Goal: Leave review/rating: Leave review/rating

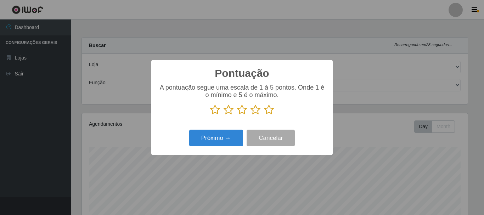
select select "400"
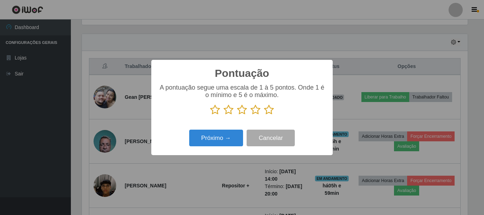
scroll to position [147, 386]
click at [273, 109] on icon at bounding box center [269, 109] width 10 height 11
click at [264, 115] on input "radio" at bounding box center [264, 115] width 0 height 0
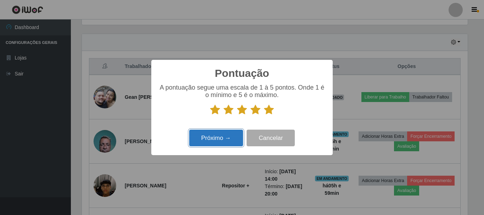
click at [209, 141] on button "Próximo →" at bounding box center [216, 138] width 54 height 17
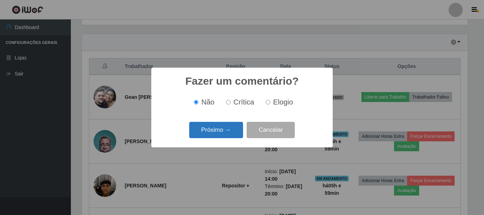
click at [209, 133] on button "Próximo →" at bounding box center [216, 130] width 54 height 17
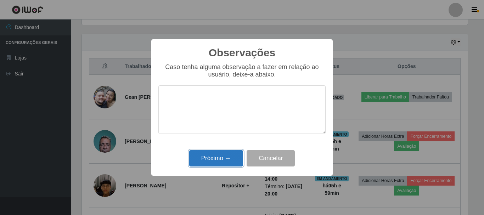
drag, startPoint x: 207, startPoint y: 159, endPoint x: 212, endPoint y: 158, distance: 4.7
click at [207, 159] on button "Próximo →" at bounding box center [216, 158] width 54 height 17
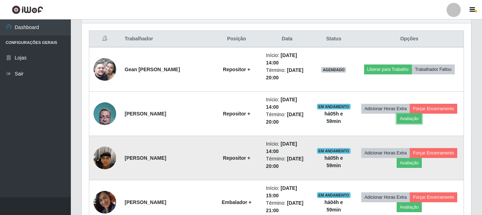
scroll to position [271, 0]
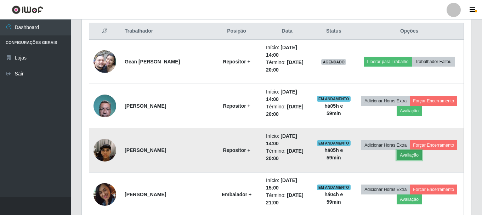
click at [418, 158] on button "Avaliação" at bounding box center [409, 155] width 25 height 10
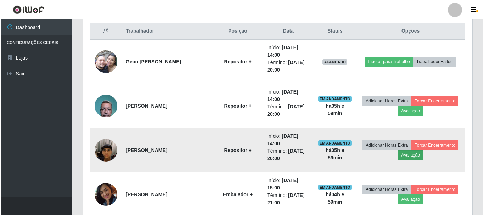
scroll to position [147, 386]
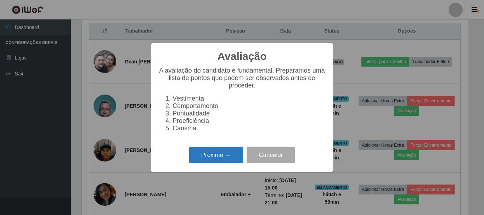
click at [194, 159] on button "Próximo →" at bounding box center [216, 155] width 54 height 17
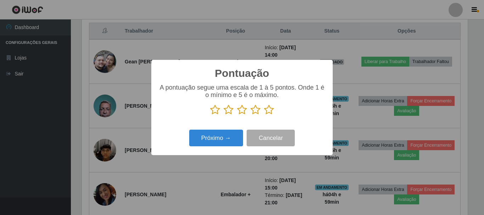
scroll to position [353878, 353640]
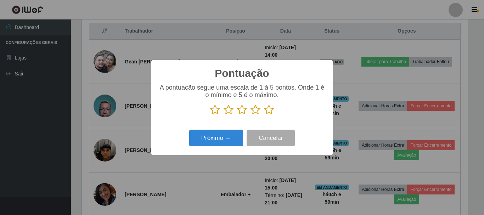
click at [267, 110] on icon at bounding box center [269, 109] width 10 height 11
click at [264, 115] on input "radio" at bounding box center [264, 115] width 0 height 0
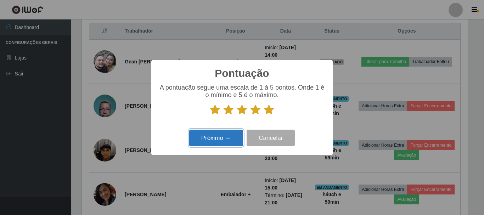
click at [222, 141] on button "Próximo →" at bounding box center [216, 138] width 54 height 17
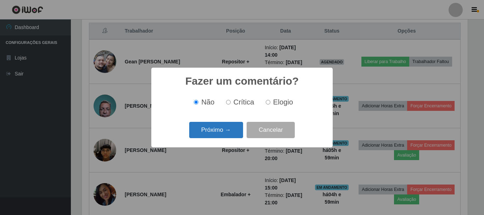
click at [224, 135] on button "Próximo →" at bounding box center [216, 130] width 54 height 17
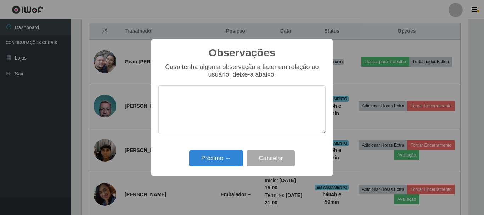
click at [224, 134] on textarea at bounding box center [241, 109] width 167 height 49
click at [223, 153] on button "Próximo →" at bounding box center [216, 158] width 54 height 17
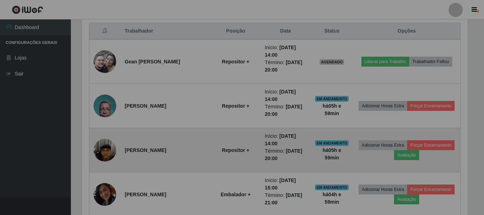
scroll to position [147, 389]
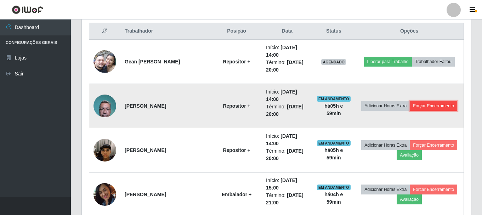
click at [440, 101] on button "Forçar Encerramento" at bounding box center [433, 106] width 47 height 10
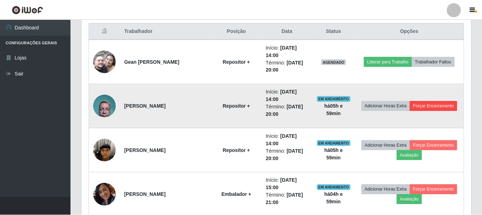
scroll to position [147, 386]
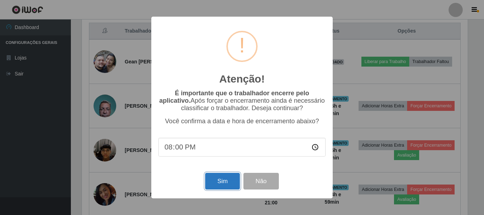
click at [218, 181] on button "Sim" at bounding box center [222, 181] width 34 height 17
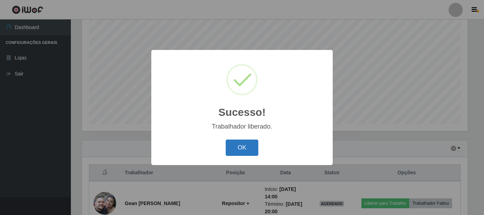
click at [234, 148] on button "OK" at bounding box center [242, 147] width 33 height 17
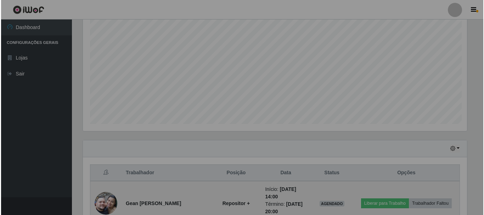
scroll to position [147, 389]
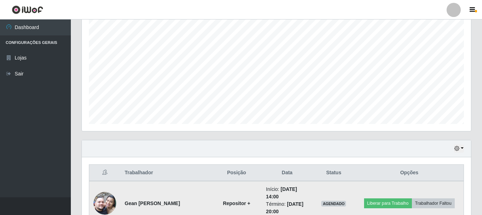
click at [110, 200] on img at bounding box center [104, 203] width 23 height 40
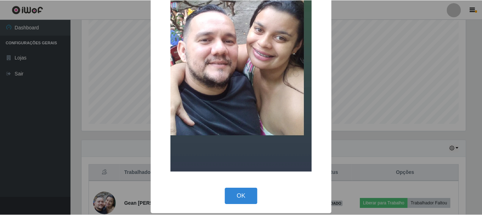
scroll to position [99, 0]
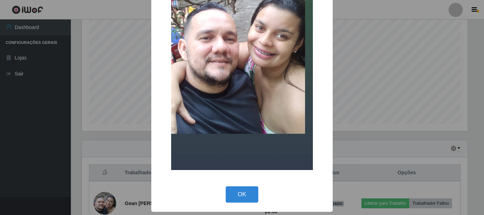
click at [235, 183] on div "× OK Cancel" at bounding box center [241, 57] width 181 height 307
click at [244, 194] on button "OK" at bounding box center [242, 194] width 33 height 17
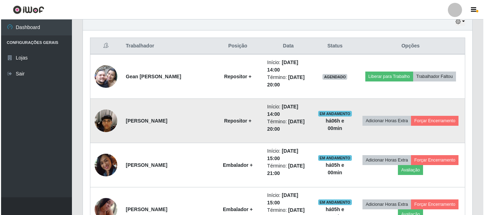
scroll to position [271, 0]
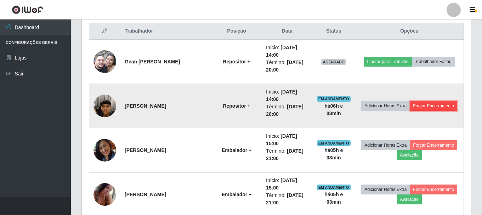
click at [416, 105] on button "Forçar Encerramento" at bounding box center [433, 106] width 47 height 10
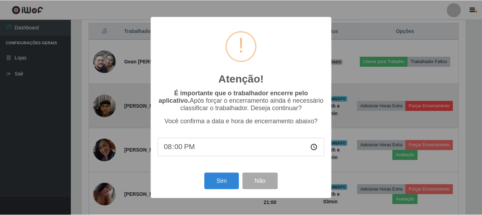
scroll to position [147, 386]
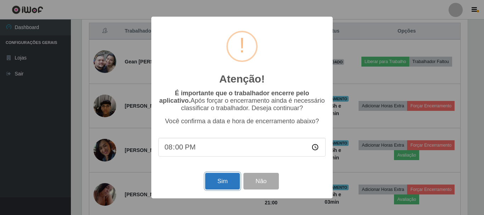
click at [218, 189] on button "Sim" at bounding box center [222, 181] width 34 height 17
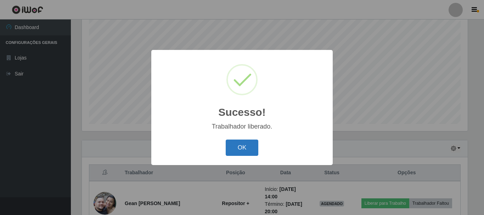
click at [239, 150] on button "OK" at bounding box center [242, 147] width 33 height 17
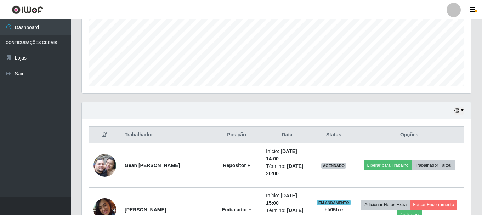
scroll to position [200, 0]
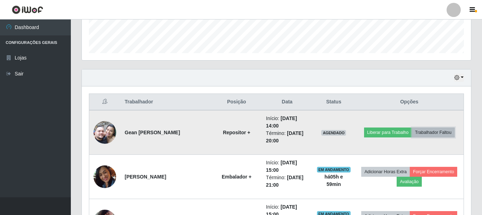
click at [439, 134] on button "Trabalhador Faltou" at bounding box center [433, 132] width 43 height 10
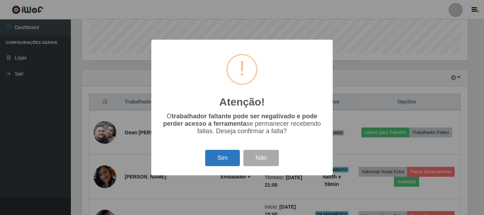
click at [219, 160] on button "Sim" at bounding box center [222, 158] width 34 height 17
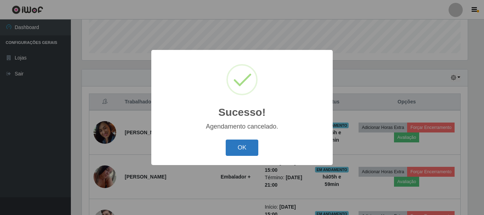
click at [256, 145] on button "OK" at bounding box center [242, 147] width 33 height 17
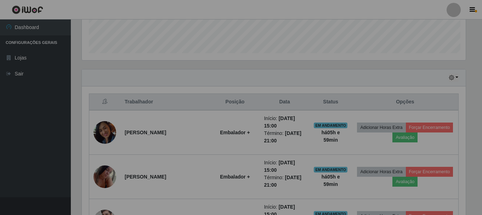
scroll to position [147, 389]
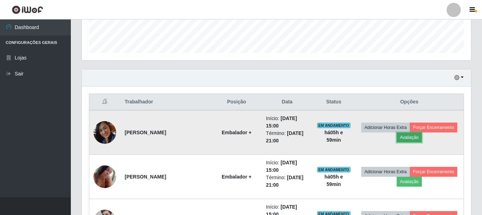
click at [406, 139] on button "Avaliação" at bounding box center [409, 137] width 25 height 10
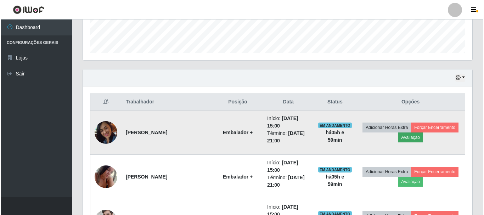
scroll to position [147, 386]
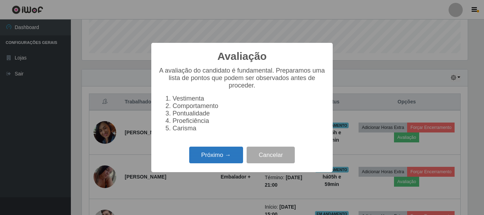
click at [219, 157] on button "Próximo →" at bounding box center [216, 155] width 54 height 17
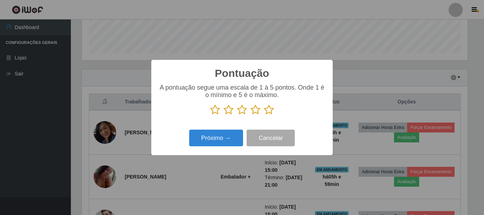
scroll to position [353878, 353640]
click at [271, 110] on icon at bounding box center [269, 109] width 10 height 11
click at [264, 115] on input "radio" at bounding box center [264, 115] width 0 height 0
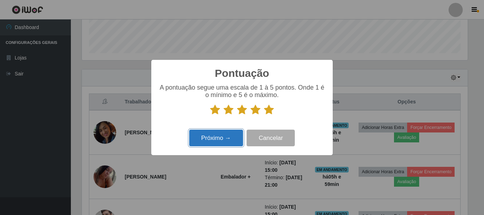
click at [218, 133] on button "Próximo →" at bounding box center [216, 138] width 54 height 17
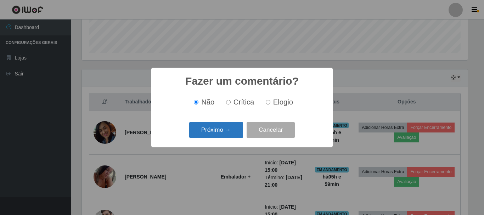
click at [218, 134] on button "Próximo →" at bounding box center [216, 130] width 54 height 17
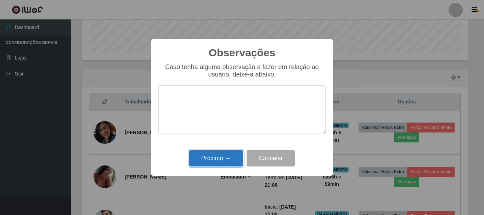
click at [211, 158] on button "Próximo →" at bounding box center [216, 158] width 54 height 17
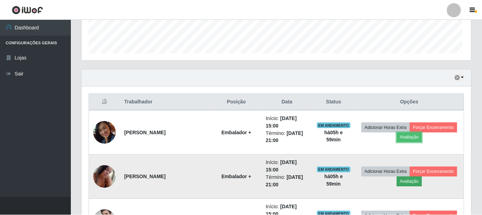
scroll to position [147, 389]
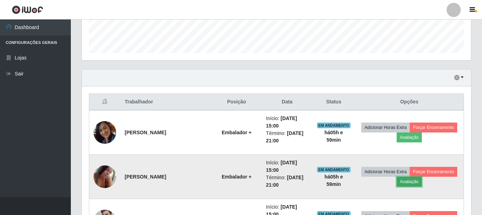
click at [411, 184] on button "Avaliação" at bounding box center [409, 182] width 25 height 10
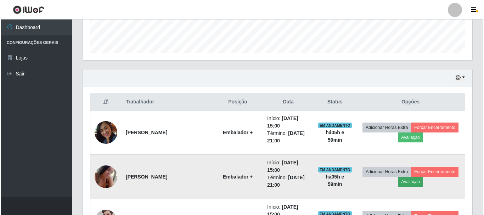
scroll to position [147, 386]
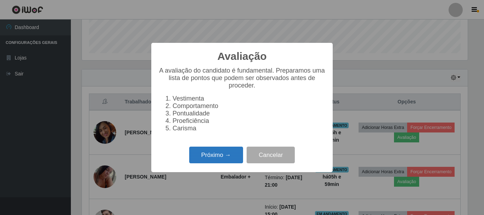
click at [202, 156] on button "Próximo →" at bounding box center [216, 155] width 54 height 17
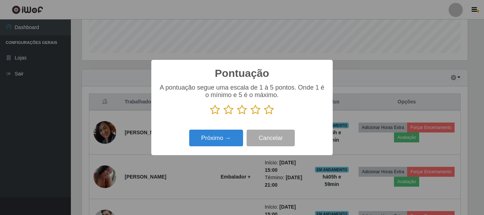
drag, startPoint x: 268, startPoint y: 104, endPoint x: 268, endPoint y: 112, distance: 7.1
click at [268, 110] on div "A pontuação segue uma escala de 1 à 5 pontos. Onde 1 é o mínimo e 5 é o máximo." at bounding box center [241, 99] width 167 height 31
drag, startPoint x: 268, startPoint y: 112, endPoint x: 248, endPoint y: 120, distance: 21.9
click at [269, 112] on icon at bounding box center [269, 109] width 10 height 11
click at [264, 115] on input "radio" at bounding box center [264, 115] width 0 height 0
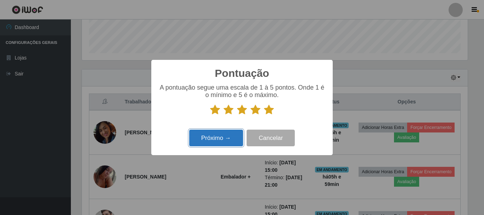
click at [218, 136] on button "Próximo →" at bounding box center [216, 138] width 54 height 17
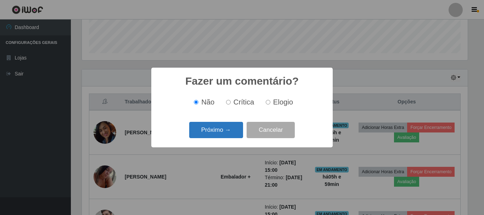
click at [218, 132] on button "Próximo →" at bounding box center [216, 130] width 54 height 17
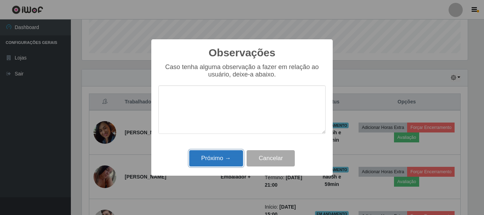
click at [208, 155] on button "Próximo →" at bounding box center [216, 158] width 54 height 17
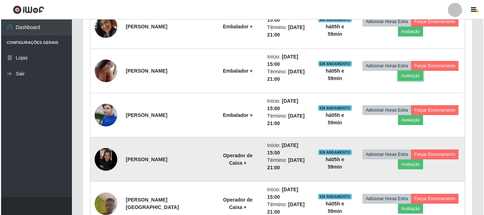
scroll to position [306, 0]
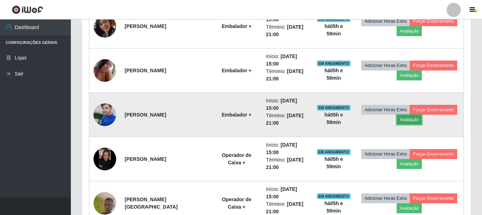
click at [399, 122] on button "Avaliação" at bounding box center [409, 120] width 25 height 10
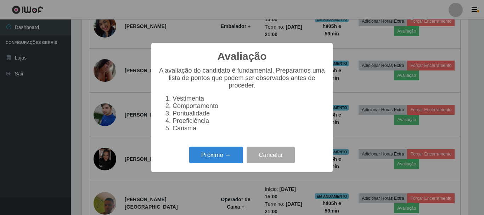
click at [224, 165] on div "Próximo → Cancelar" at bounding box center [241, 155] width 167 height 20
click at [220, 162] on button "Próximo →" at bounding box center [216, 155] width 54 height 17
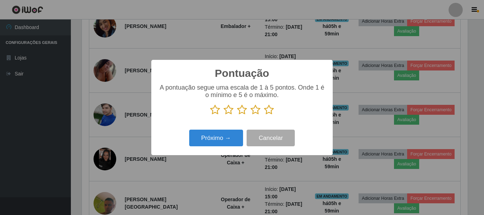
click at [270, 111] on icon at bounding box center [269, 109] width 10 height 11
click at [264, 115] on input "radio" at bounding box center [264, 115] width 0 height 0
click at [212, 130] on div "Próximo → Cancelar" at bounding box center [241, 138] width 167 height 20
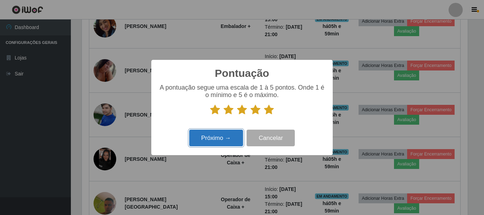
click at [211, 142] on button "Próximo →" at bounding box center [216, 138] width 54 height 17
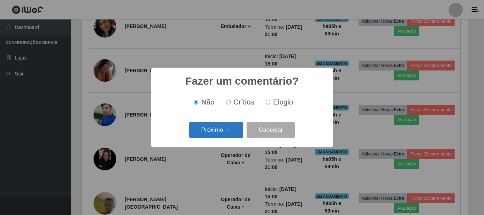
click at [212, 137] on button "Próximo →" at bounding box center [216, 130] width 54 height 17
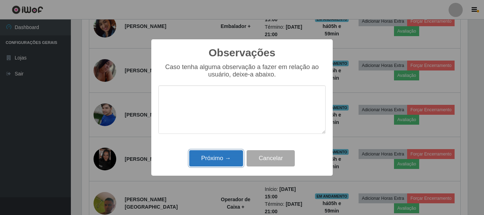
click at [216, 156] on button "Próximo →" at bounding box center [216, 158] width 54 height 17
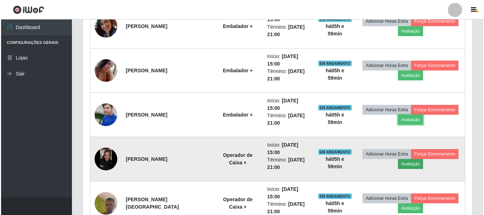
scroll to position [342, 0]
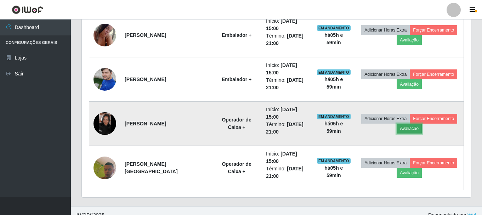
click at [405, 132] on button "Avaliação" at bounding box center [409, 129] width 25 height 10
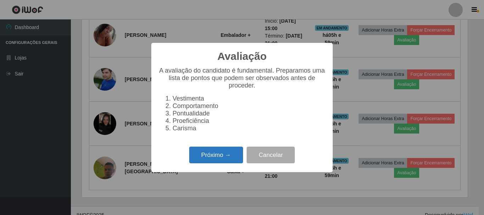
click at [208, 156] on button "Próximo →" at bounding box center [216, 155] width 54 height 17
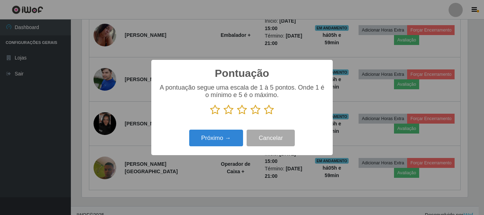
click at [267, 110] on icon at bounding box center [269, 109] width 10 height 11
click at [264, 115] on input "radio" at bounding box center [264, 115] width 0 height 0
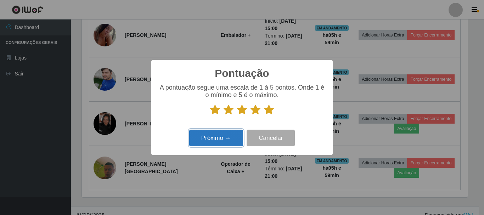
click at [210, 143] on button "Próximo →" at bounding box center [216, 138] width 54 height 17
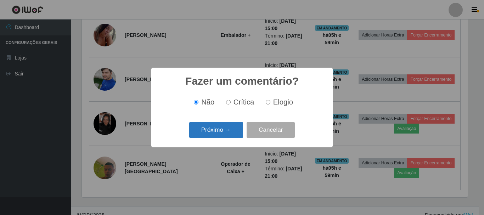
click at [221, 131] on button "Próximo →" at bounding box center [216, 130] width 54 height 17
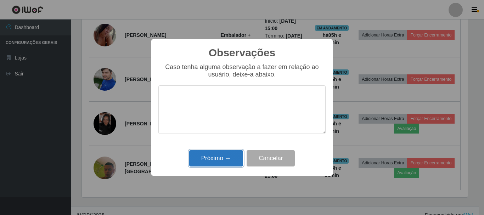
click at [227, 156] on button "Próximo →" at bounding box center [216, 158] width 54 height 17
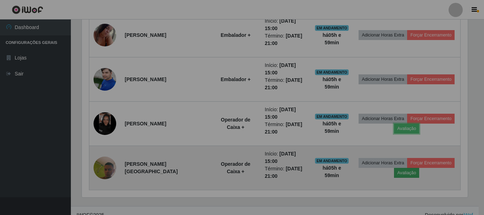
scroll to position [0, 0]
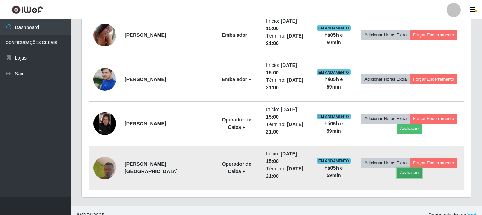
click at [414, 172] on button "Avaliação" at bounding box center [409, 173] width 25 height 10
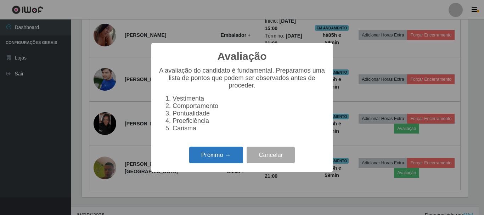
click at [215, 160] on button "Próximo →" at bounding box center [216, 155] width 54 height 17
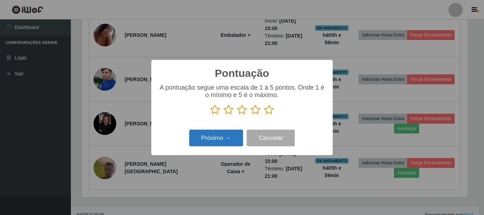
drag, startPoint x: 267, startPoint y: 112, endPoint x: 235, endPoint y: 135, distance: 39.6
click at [267, 112] on icon at bounding box center [269, 109] width 10 height 11
click at [264, 115] on input "radio" at bounding box center [264, 115] width 0 height 0
click at [229, 137] on button "Próximo →" at bounding box center [216, 138] width 54 height 17
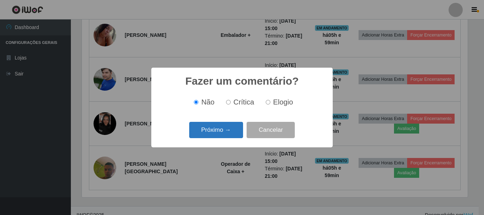
click at [208, 134] on button "Próximo →" at bounding box center [216, 130] width 54 height 17
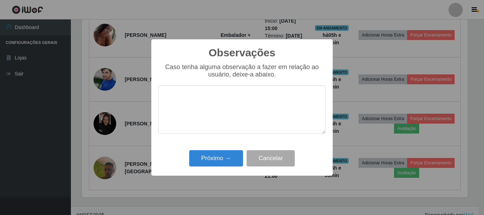
click at [210, 150] on div "Próximo → Cancelar" at bounding box center [241, 158] width 167 height 20
click at [213, 160] on button "Próximo →" at bounding box center [216, 158] width 54 height 17
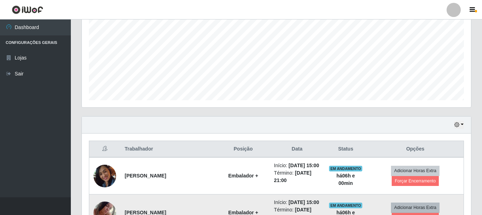
scroll to position [207, 0]
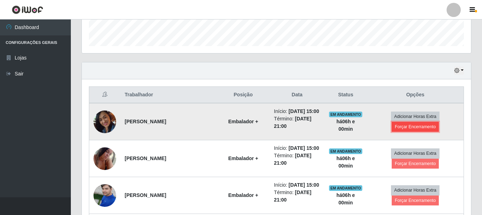
click at [415, 127] on button "Forçar Encerramento" at bounding box center [415, 127] width 47 height 10
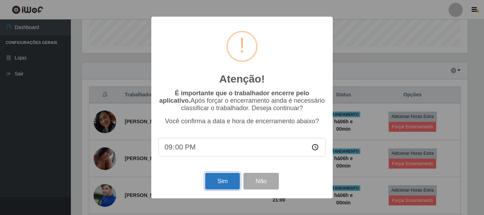
click at [230, 179] on button "Sim" at bounding box center [222, 181] width 34 height 17
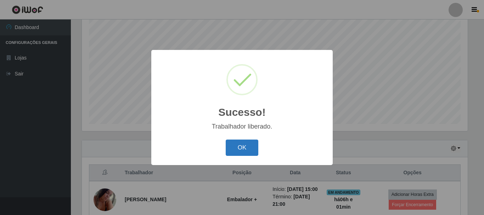
click at [251, 148] on button "OK" at bounding box center [242, 147] width 33 height 17
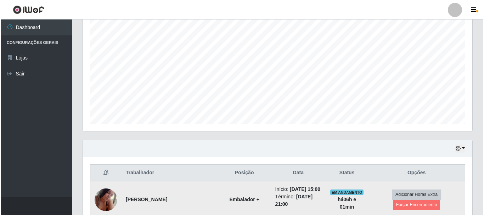
scroll to position [147, 389]
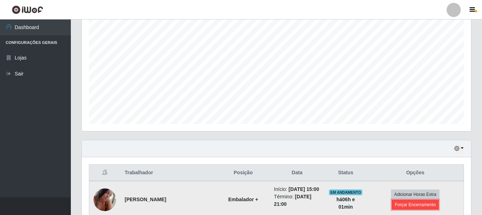
click at [409, 205] on button "Forçar Encerramento" at bounding box center [415, 205] width 47 height 10
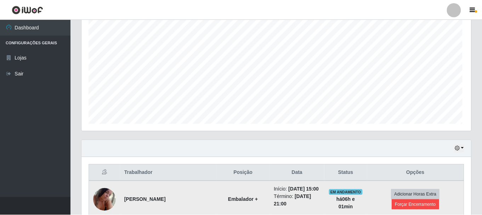
scroll to position [147, 386]
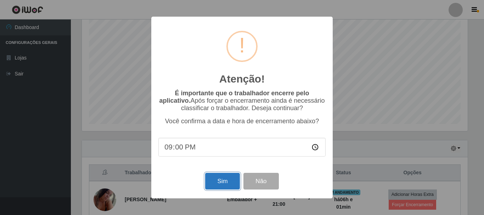
click at [225, 187] on button "Sim" at bounding box center [222, 181] width 34 height 17
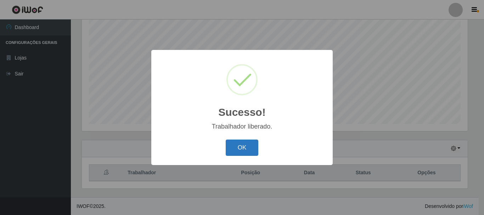
click at [234, 150] on button "OK" at bounding box center [242, 147] width 33 height 17
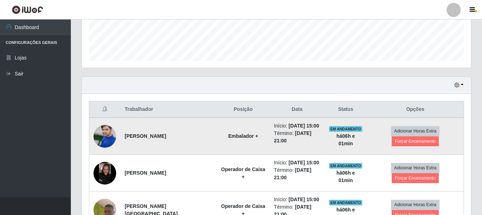
scroll to position [200, 0]
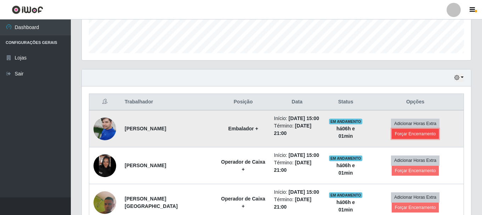
click at [419, 133] on button "Forçar Encerramento" at bounding box center [415, 134] width 47 height 10
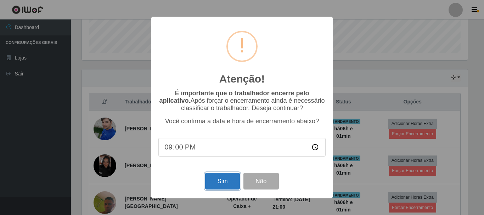
click at [209, 185] on button "Sim" at bounding box center [222, 181] width 34 height 17
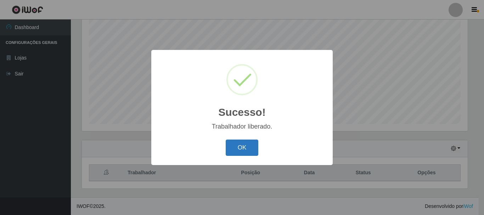
click at [239, 149] on button "OK" at bounding box center [242, 147] width 33 height 17
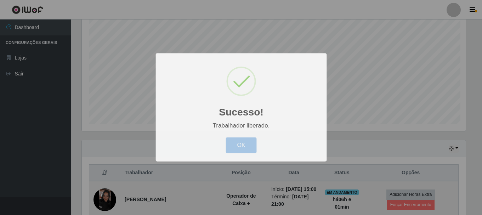
scroll to position [353878, 353636]
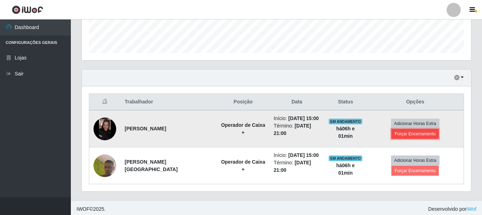
click at [402, 137] on button "Forçar Encerramento" at bounding box center [414, 134] width 47 height 10
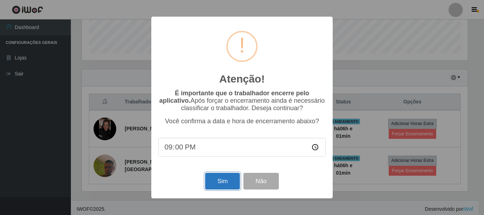
click at [227, 182] on button "Sim" at bounding box center [222, 181] width 34 height 17
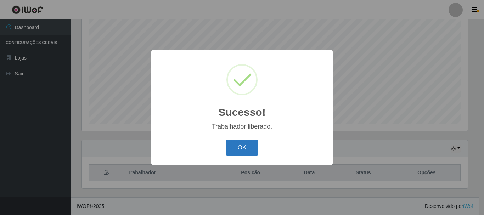
click at [239, 150] on button "OK" at bounding box center [242, 147] width 33 height 17
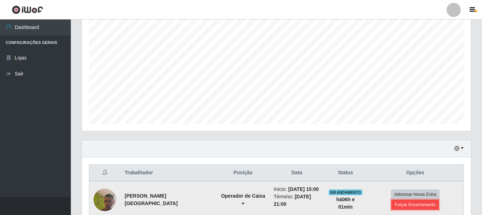
click at [402, 206] on button "Forçar Encerramento" at bounding box center [414, 205] width 47 height 10
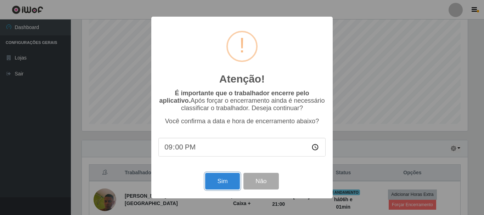
click at [217, 189] on button "Sim" at bounding box center [222, 181] width 34 height 17
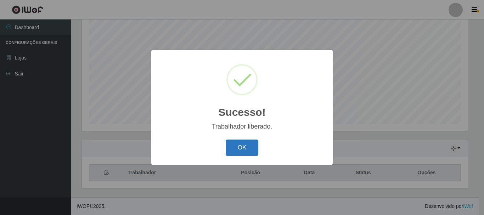
click at [245, 156] on div "OK Cancel" at bounding box center [241, 147] width 167 height 20
click at [243, 149] on button "OK" at bounding box center [242, 147] width 33 height 17
